Goal: Find specific page/section: Find specific page/section

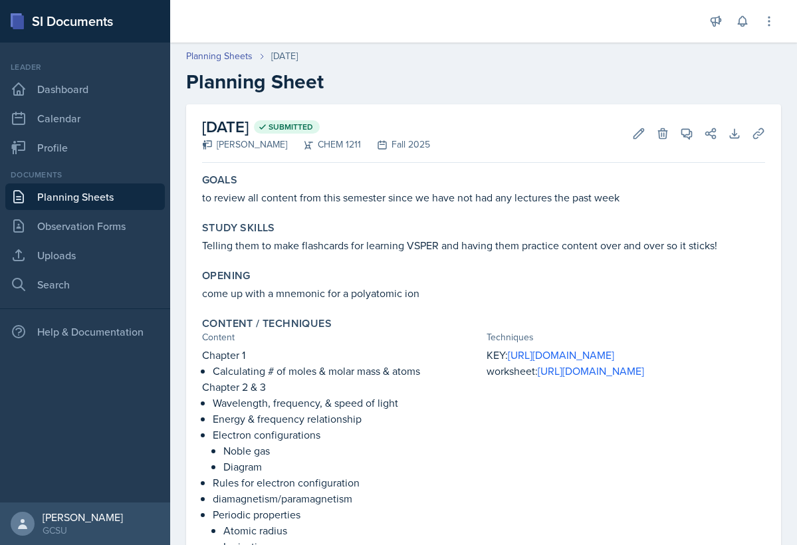
click at [70, 201] on link "Planning Sheets" at bounding box center [84, 196] width 159 height 27
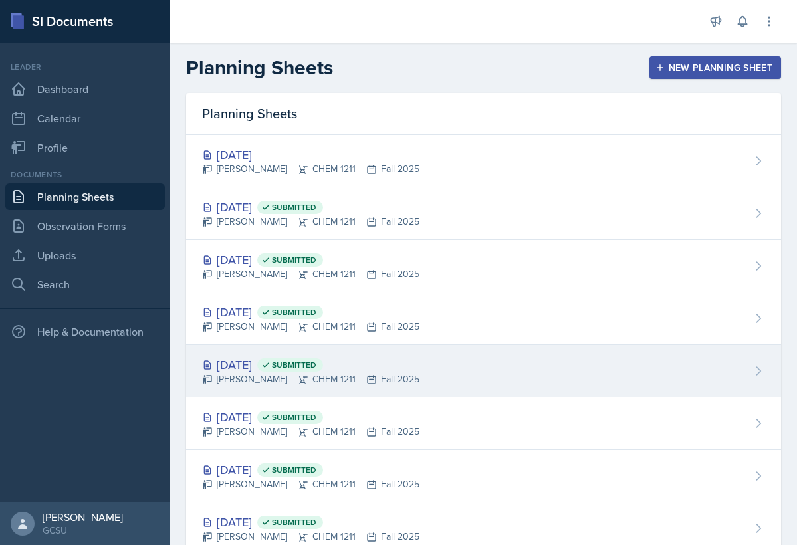
click at [276, 366] on div "[DATE] Submitted" at bounding box center [310, 364] width 217 height 18
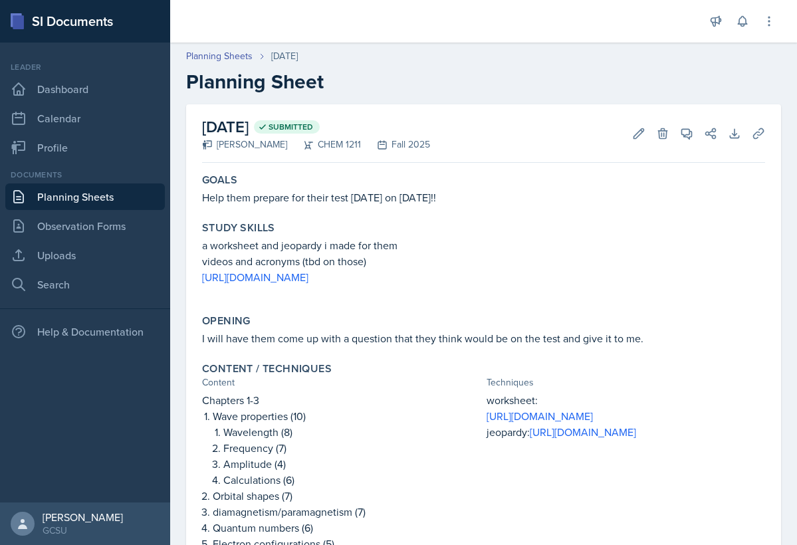
click at [125, 203] on link "Planning Sheets" at bounding box center [84, 196] width 159 height 27
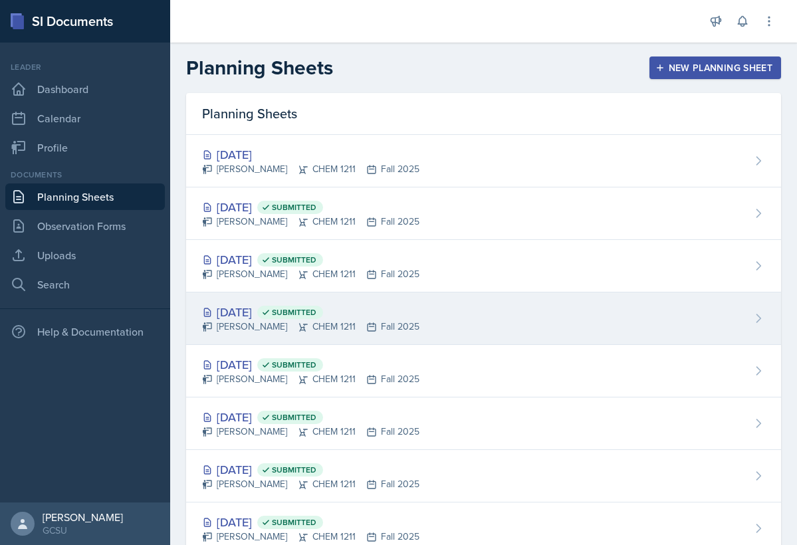
click at [251, 304] on div "[DATE] Submitted" at bounding box center [310, 312] width 217 height 18
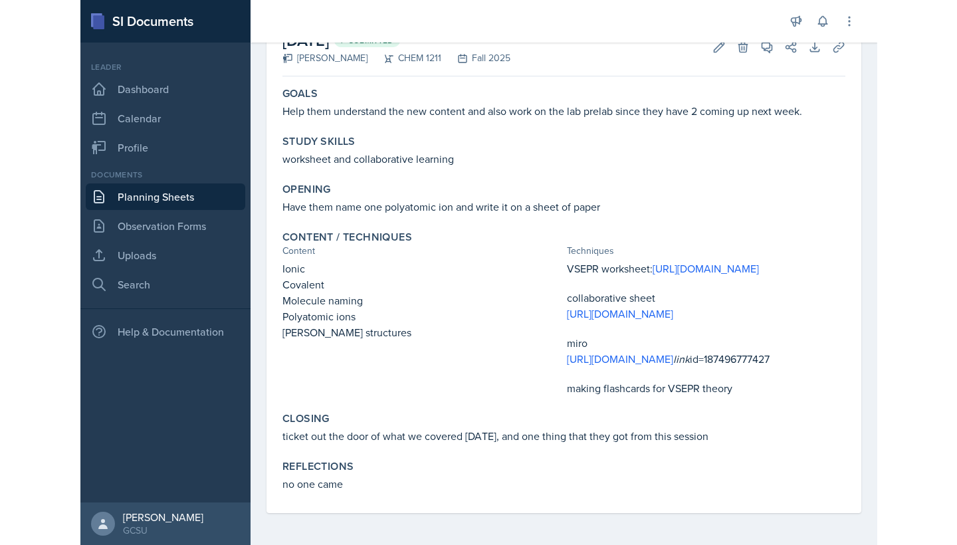
scroll to position [150, 0]
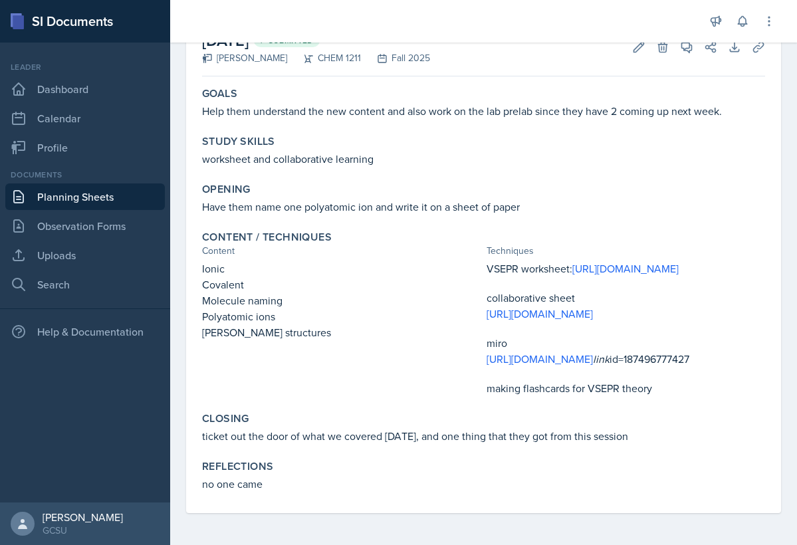
click at [116, 200] on link "Planning Sheets" at bounding box center [84, 196] width 159 height 27
